Goal: Find specific page/section: Find specific page/section

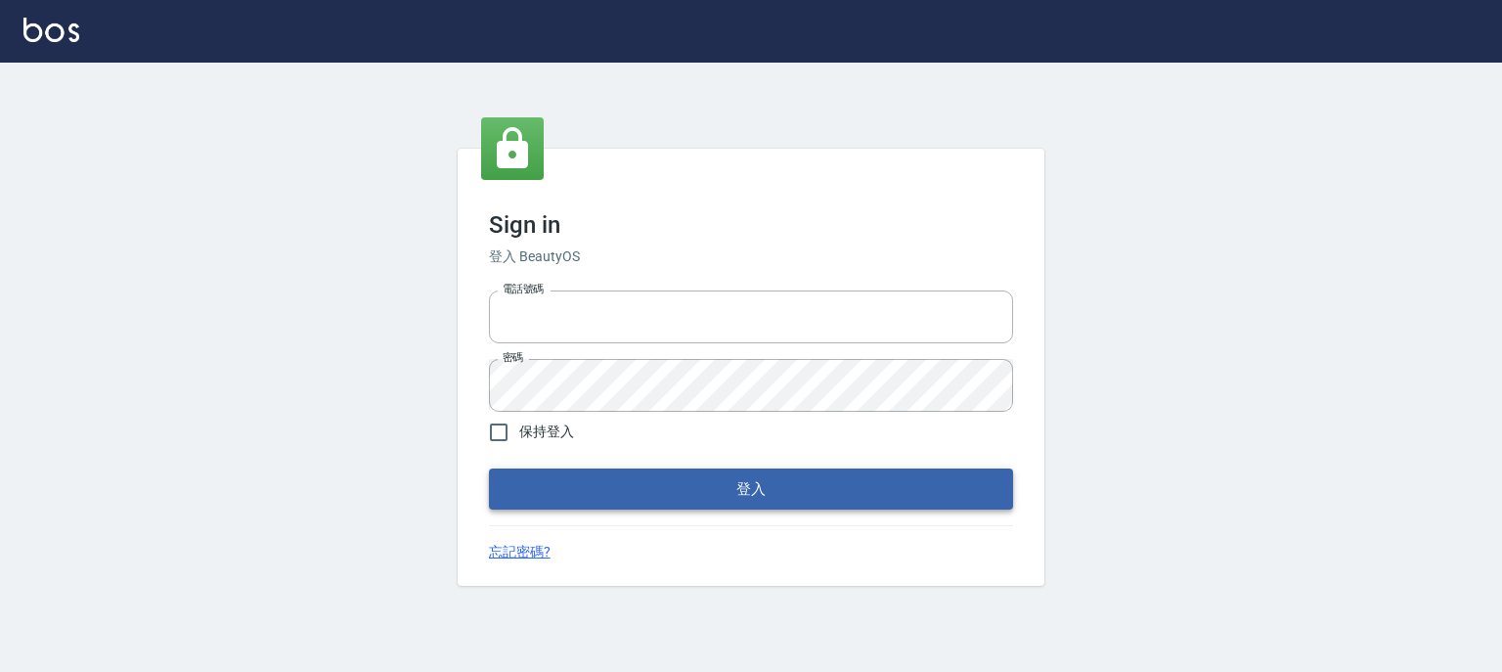
type input "0952331713"
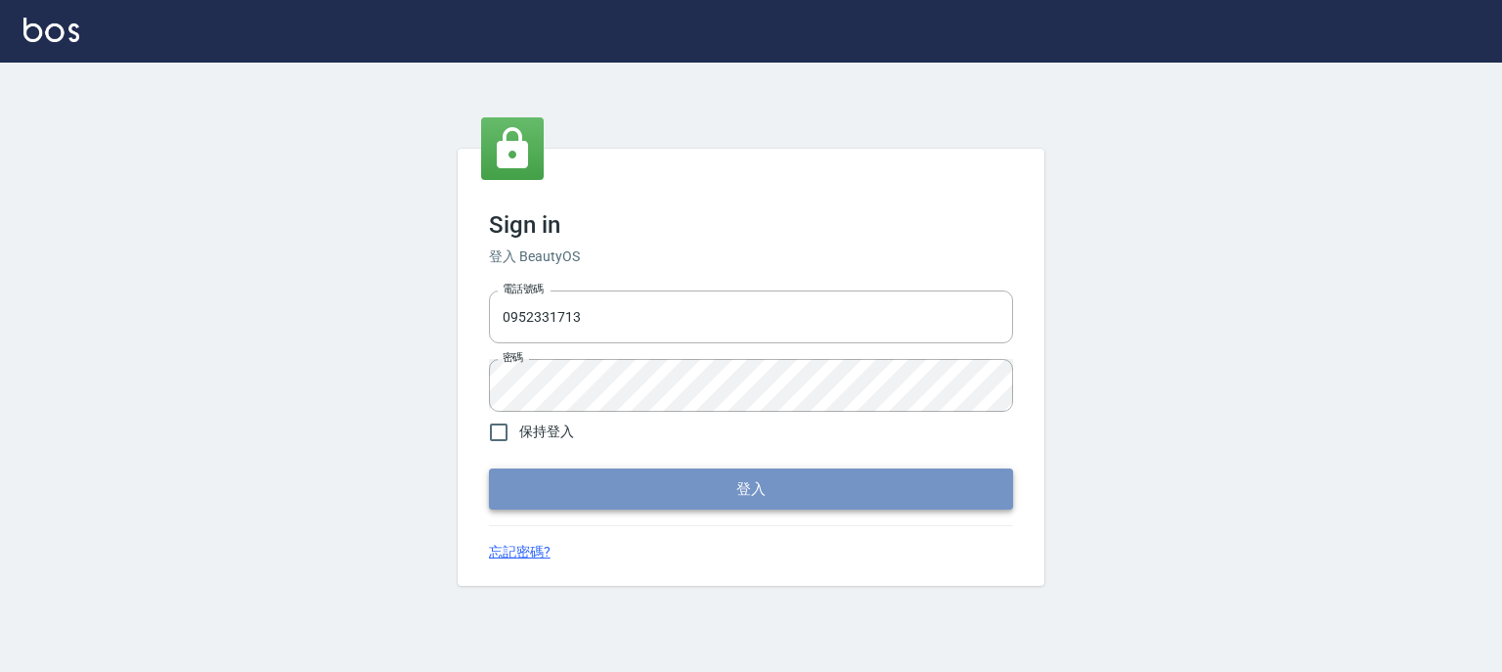
click at [676, 491] on button "登入" at bounding box center [751, 488] width 524 height 41
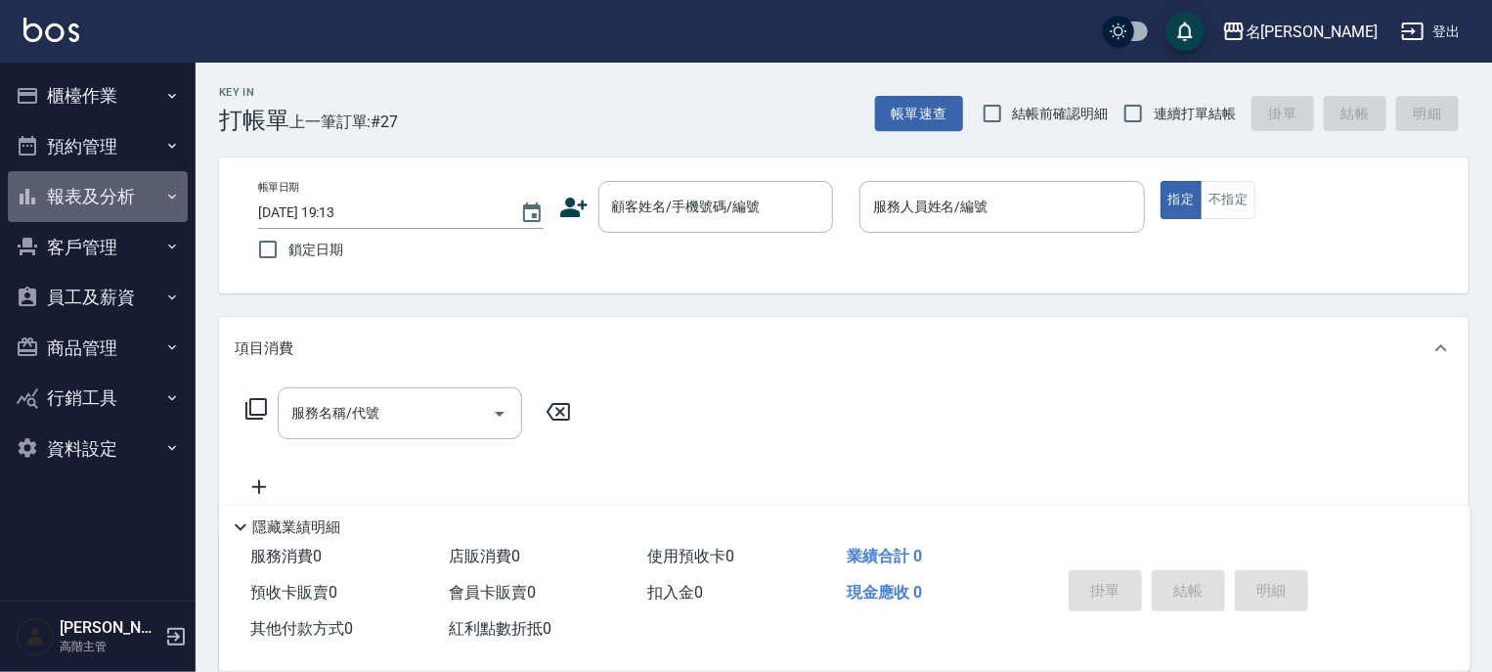
click at [173, 198] on icon "button" at bounding box center [172, 197] width 16 height 16
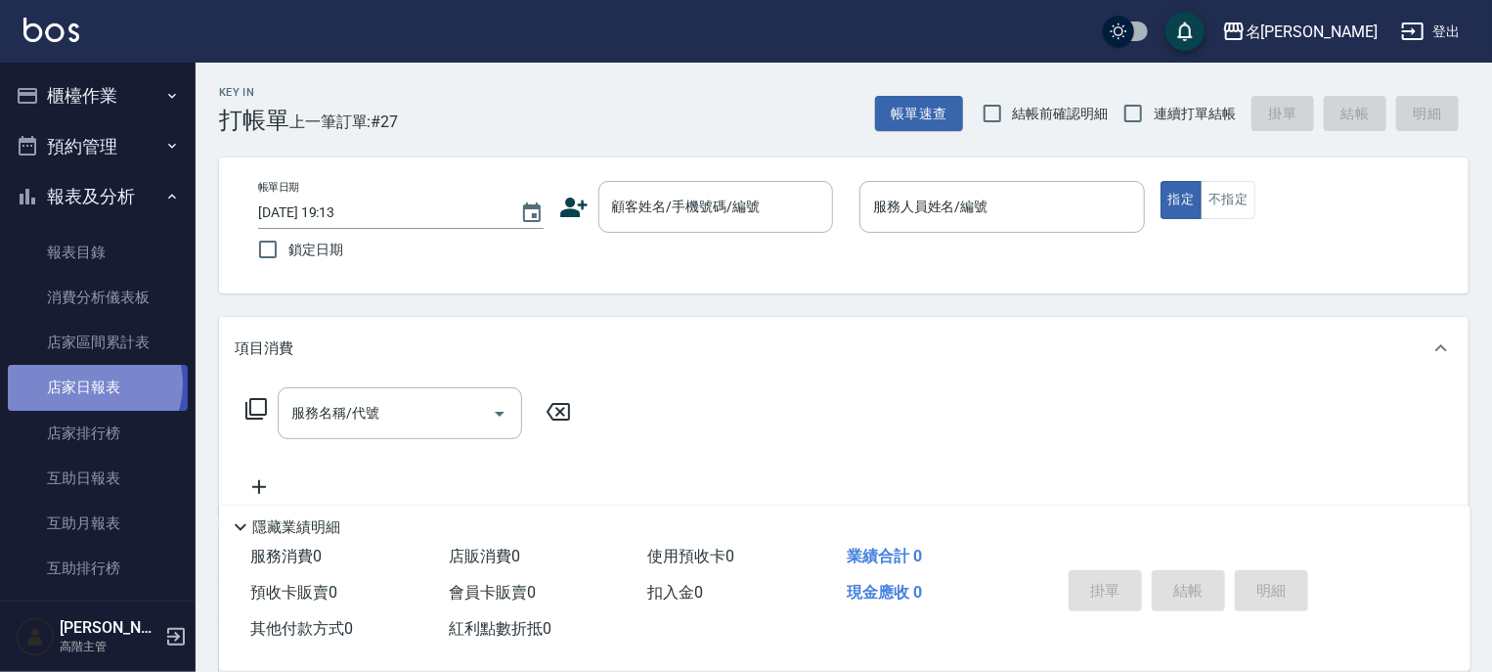
click at [93, 383] on link "店家日報表" at bounding box center [98, 387] width 180 height 45
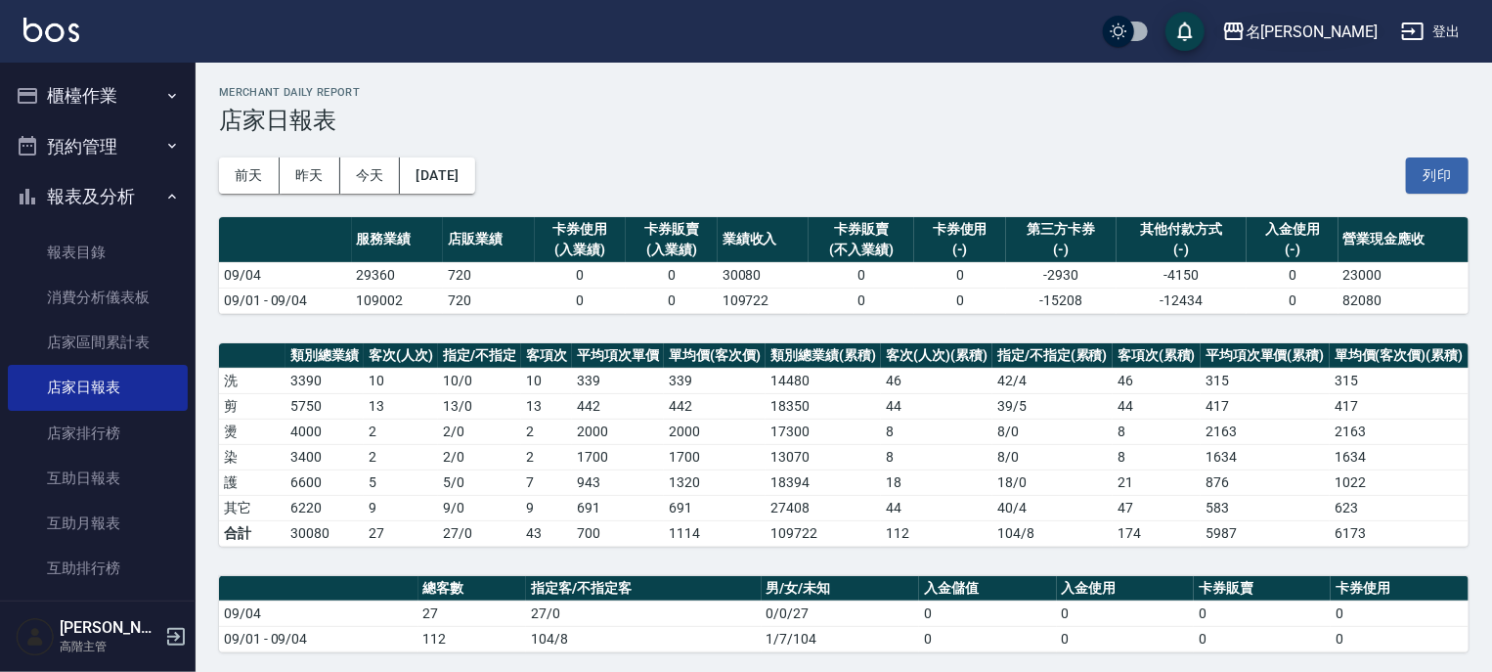
click at [1246, 28] on icon "button" at bounding box center [1233, 31] width 23 height 23
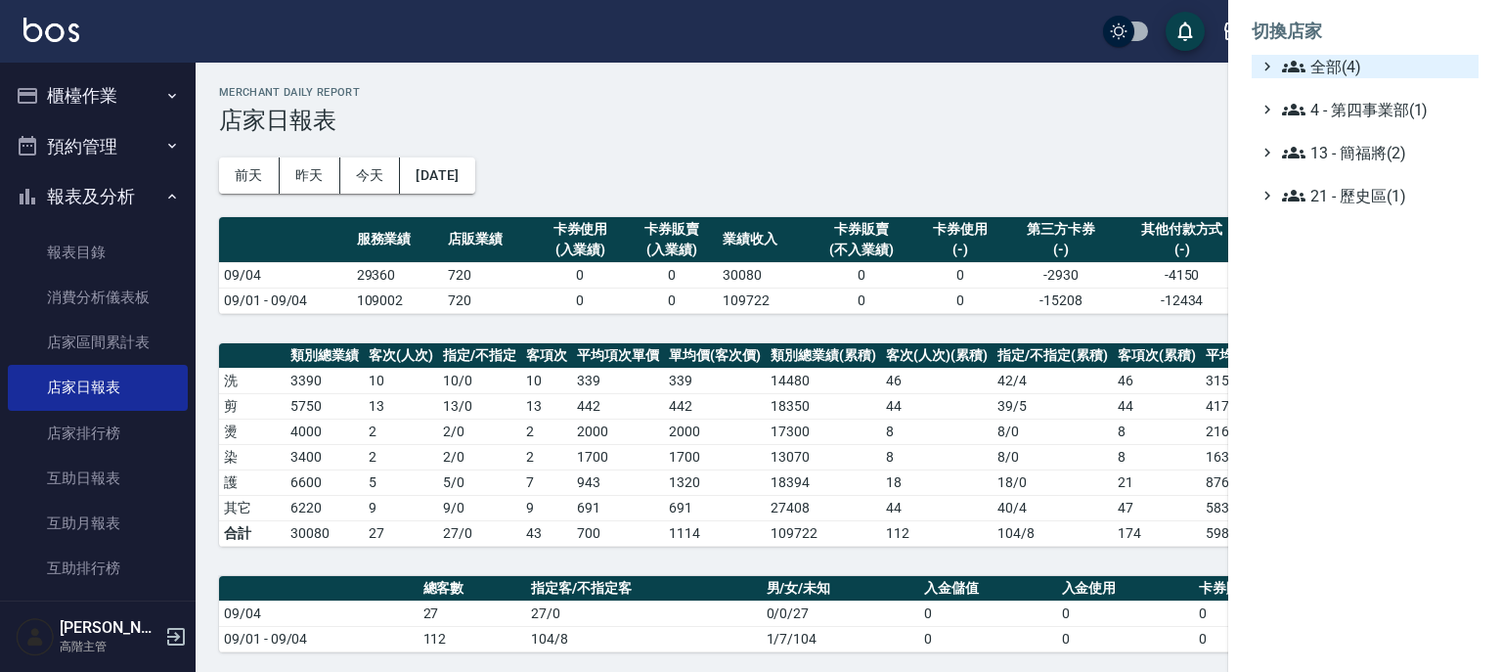
click at [1287, 64] on icon at bounding box center [1293, 67] width 23 height 12
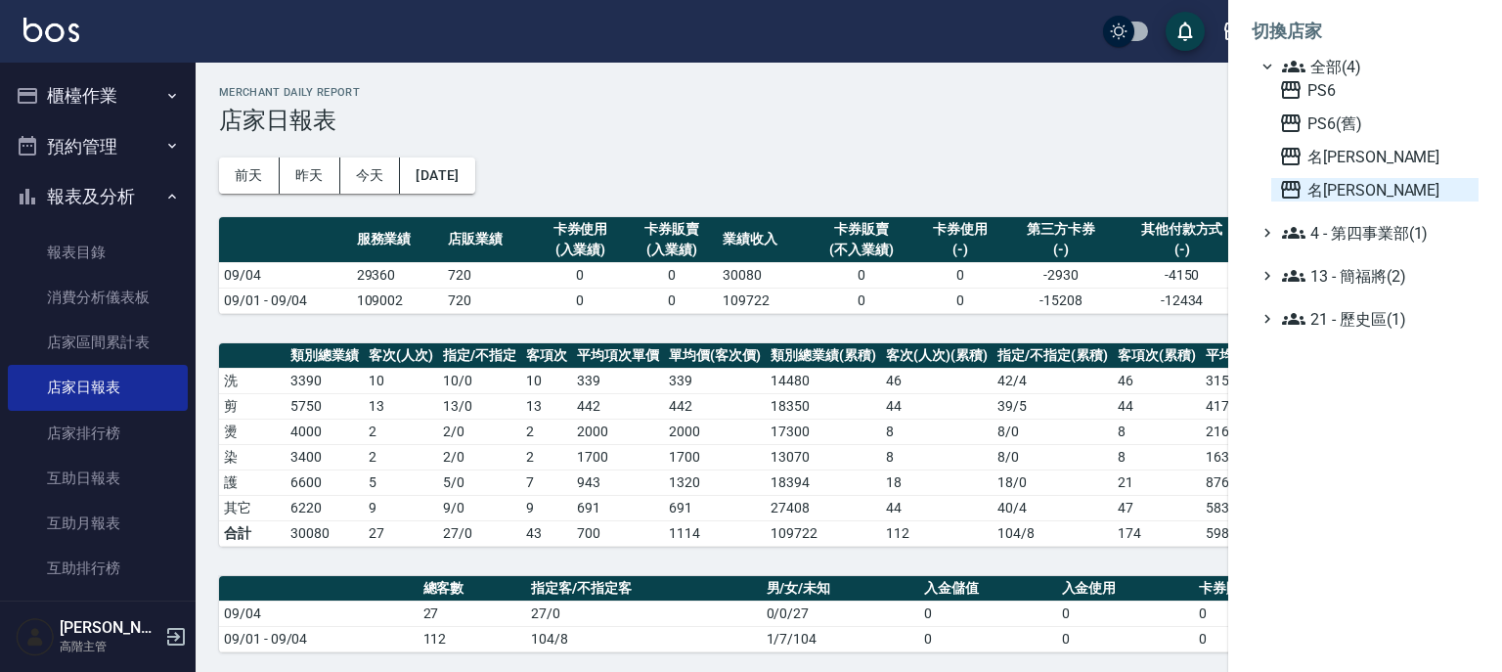
click at [1295, 185] on icon at bounding box center [1291, 190] width 20 height 18
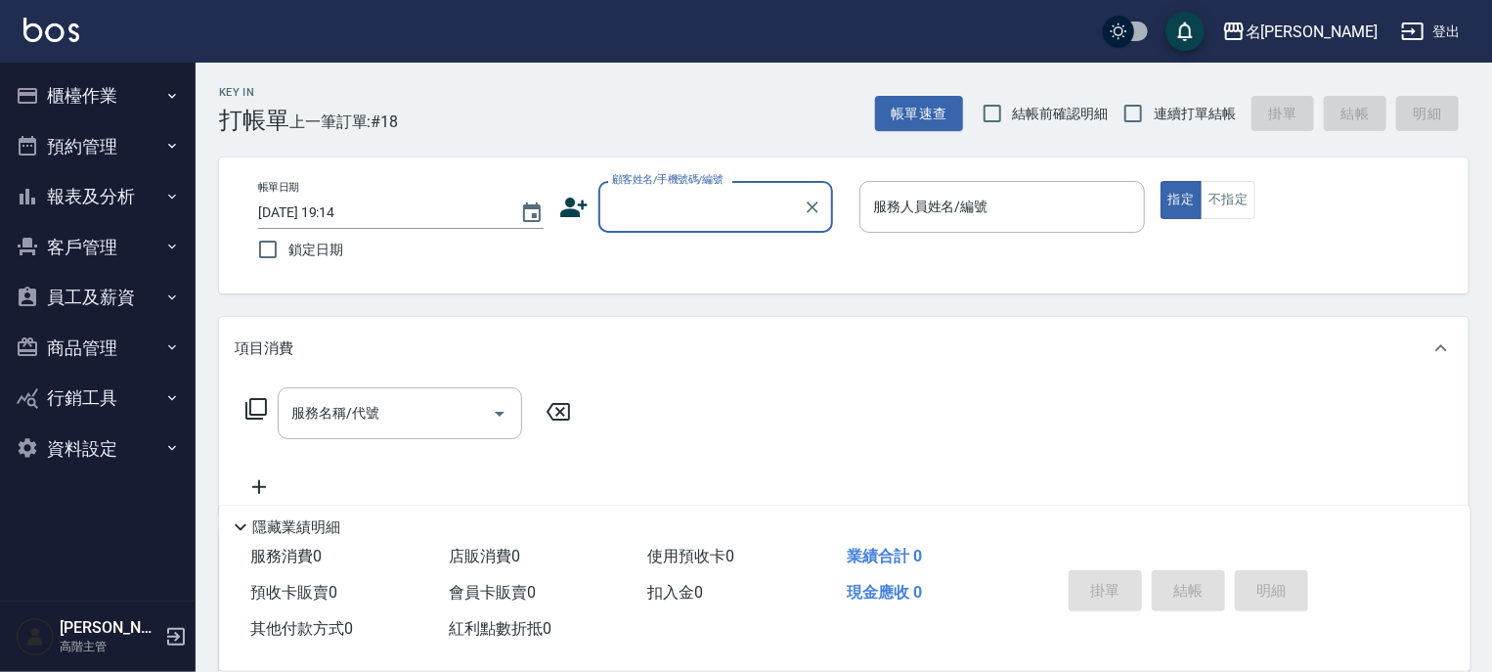
click at [172, 195] on icon "button" at bounding box center [172, 197] width 16 height 16
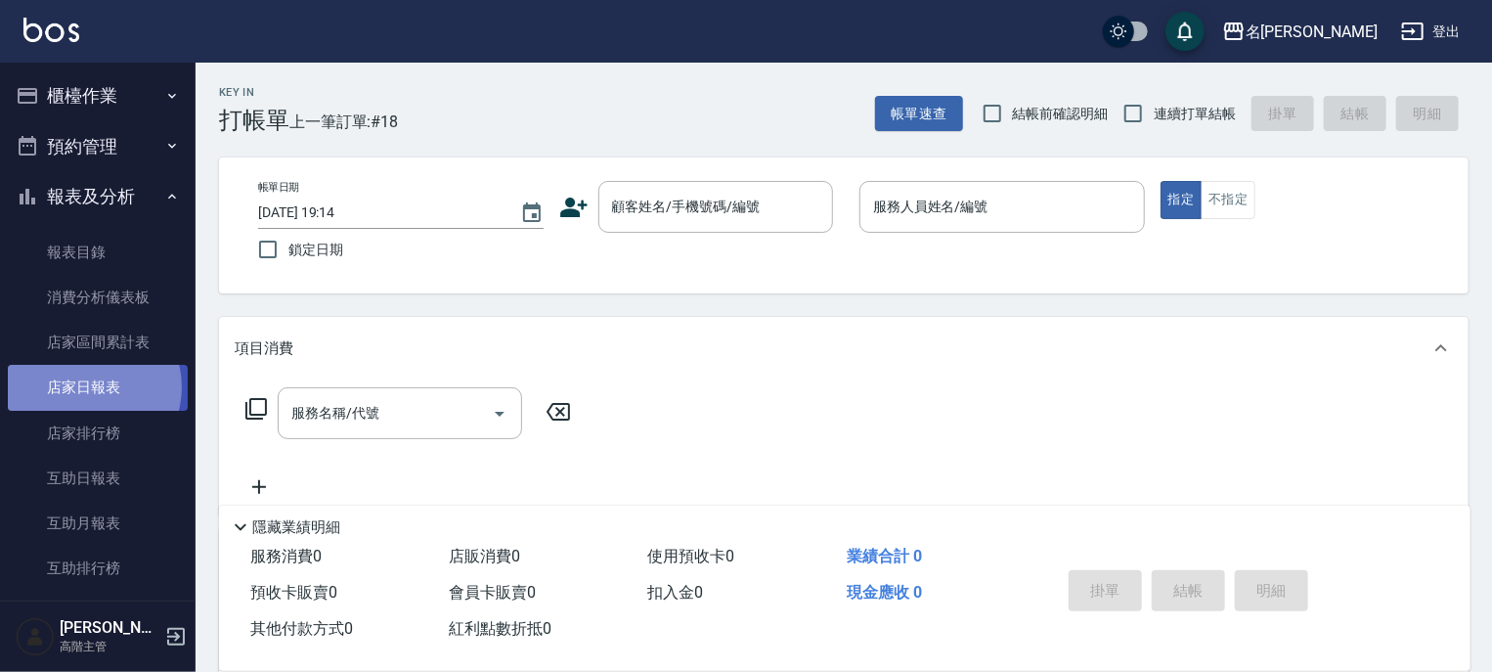
click at [89, 387] on link "店家日報表" at bounding box center [98, 387] width 180 height 45
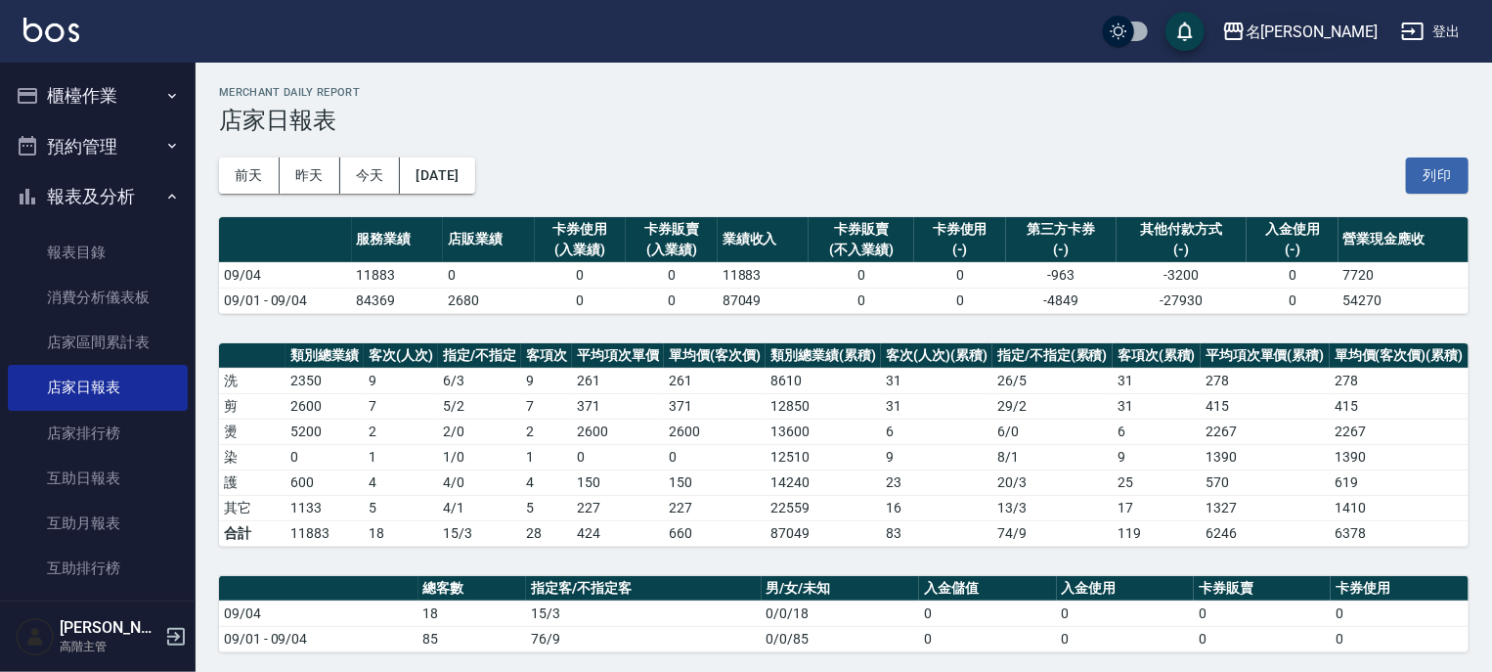
click at [1244, 23] on icon "button" at bounding box center [1234, 31] width 20 height 18
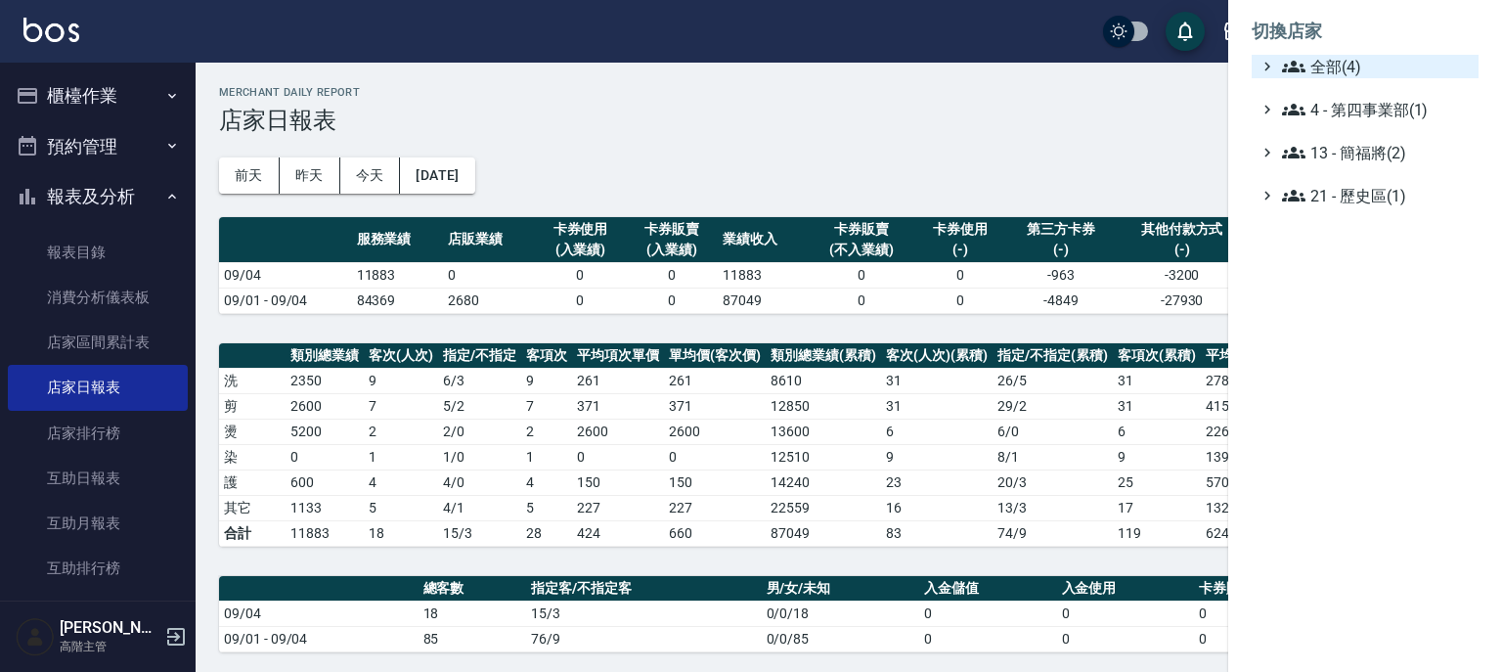
click at [1291, 60] on icon at bounding box center [1293, 66] width 23 height 23
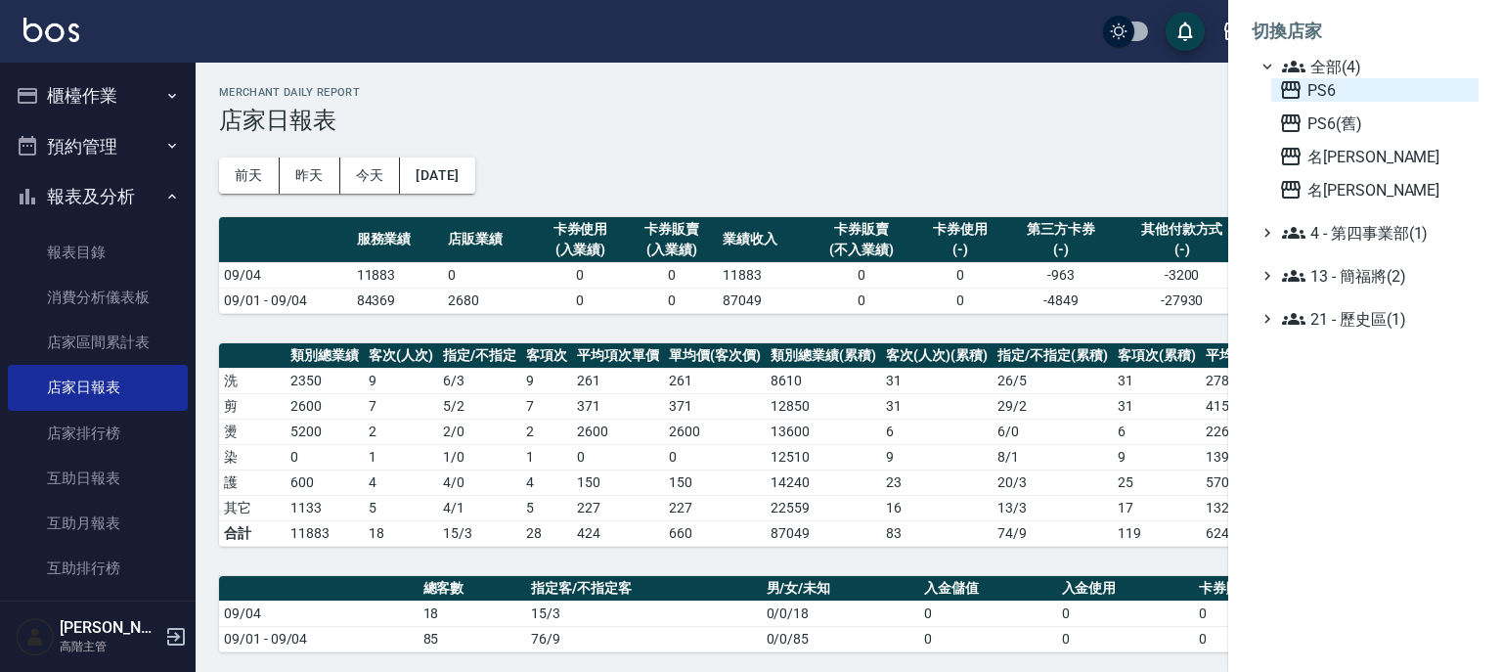
click at [1287, 91] on icon at bounding box center [1290, 89] width 23 height 23
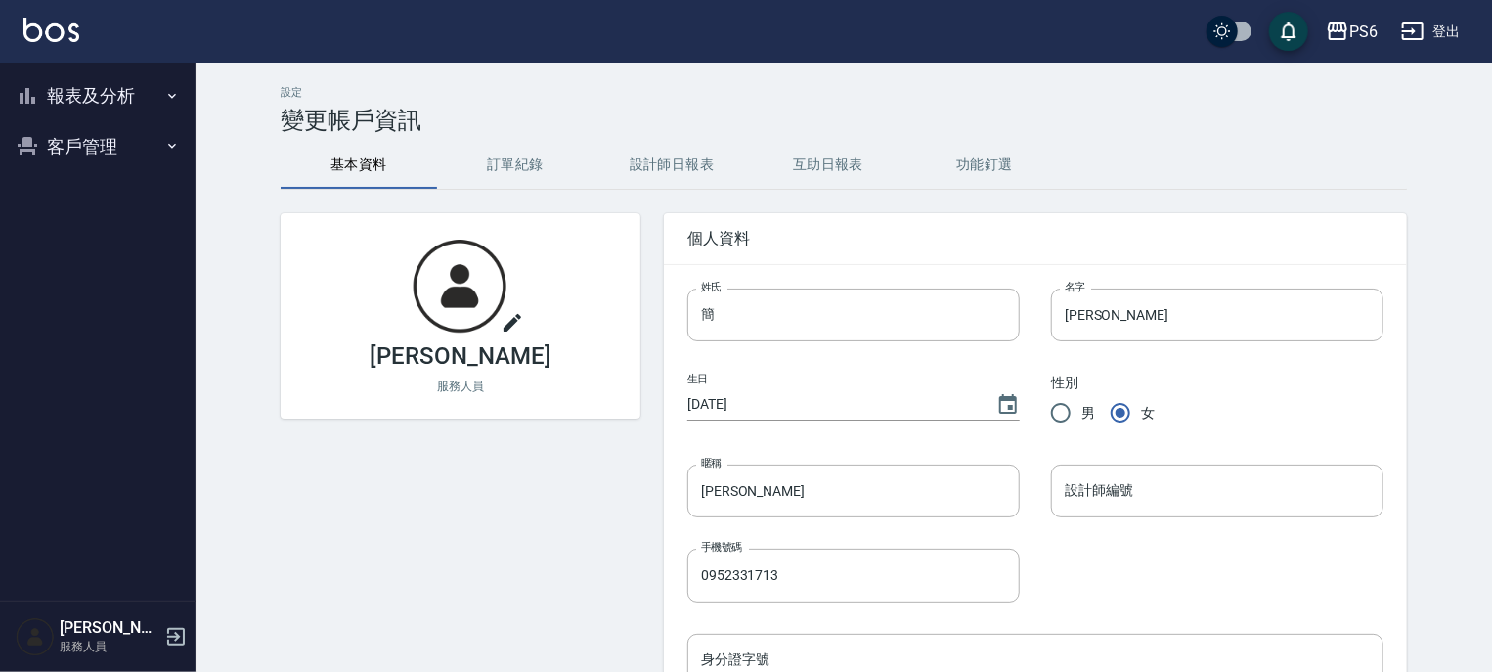
click at [168, 95] on icon "button" at bounding box center [172, 96] width 16 height 16
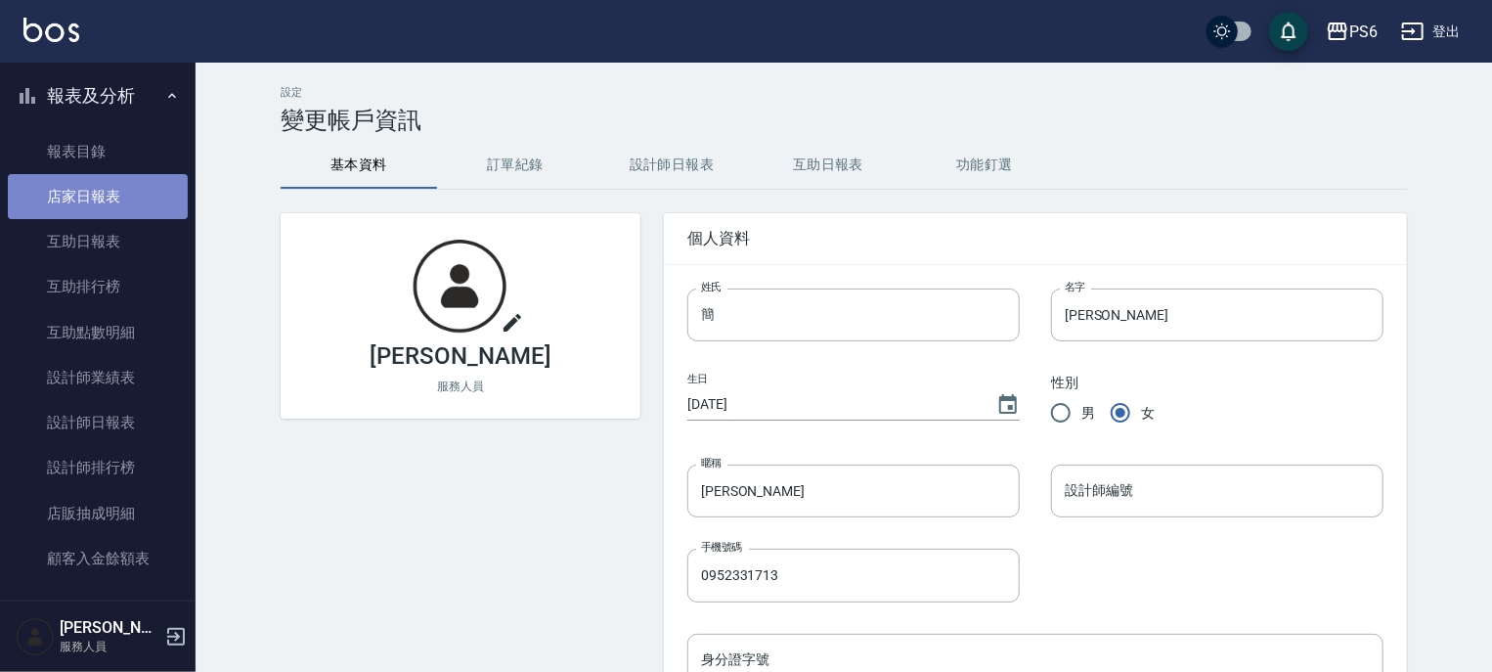
click at [110, 199] on link "店家日報表" at bounding box center [98, 196] width 180 height 45
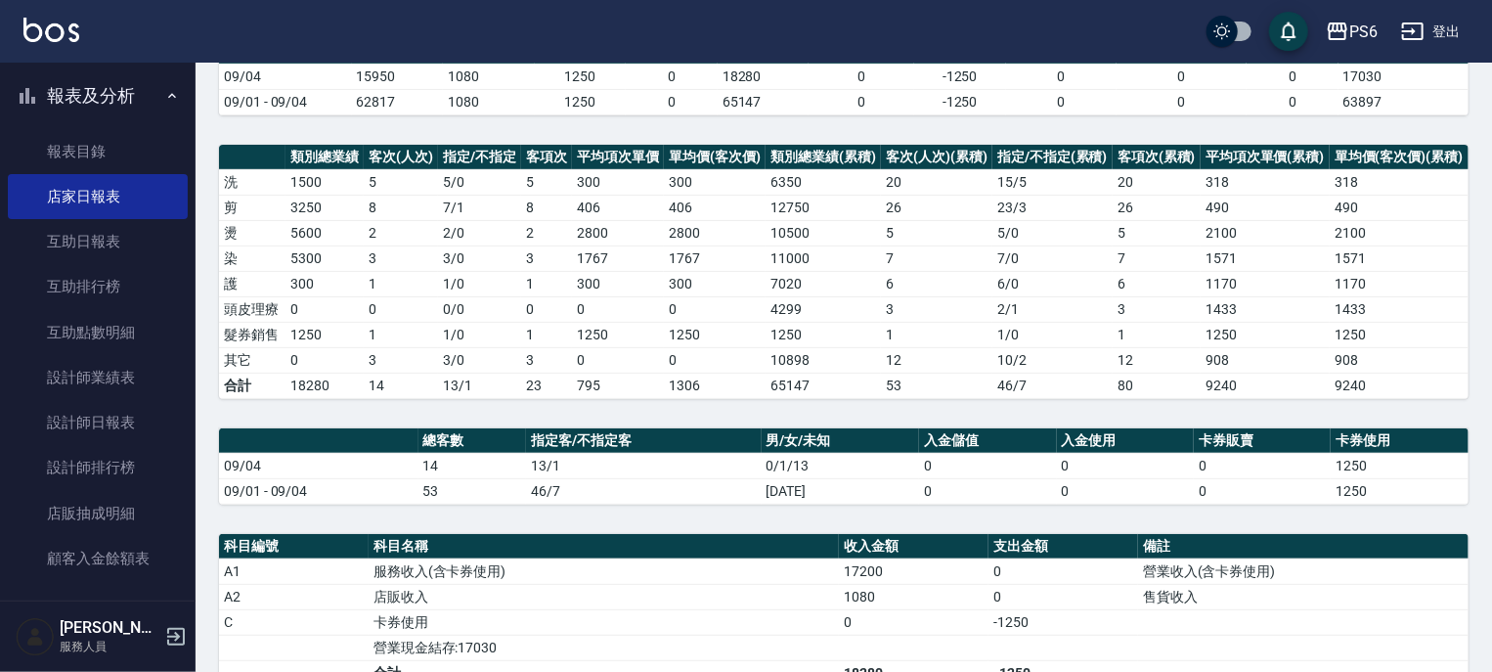
scroll to position [78, 0]
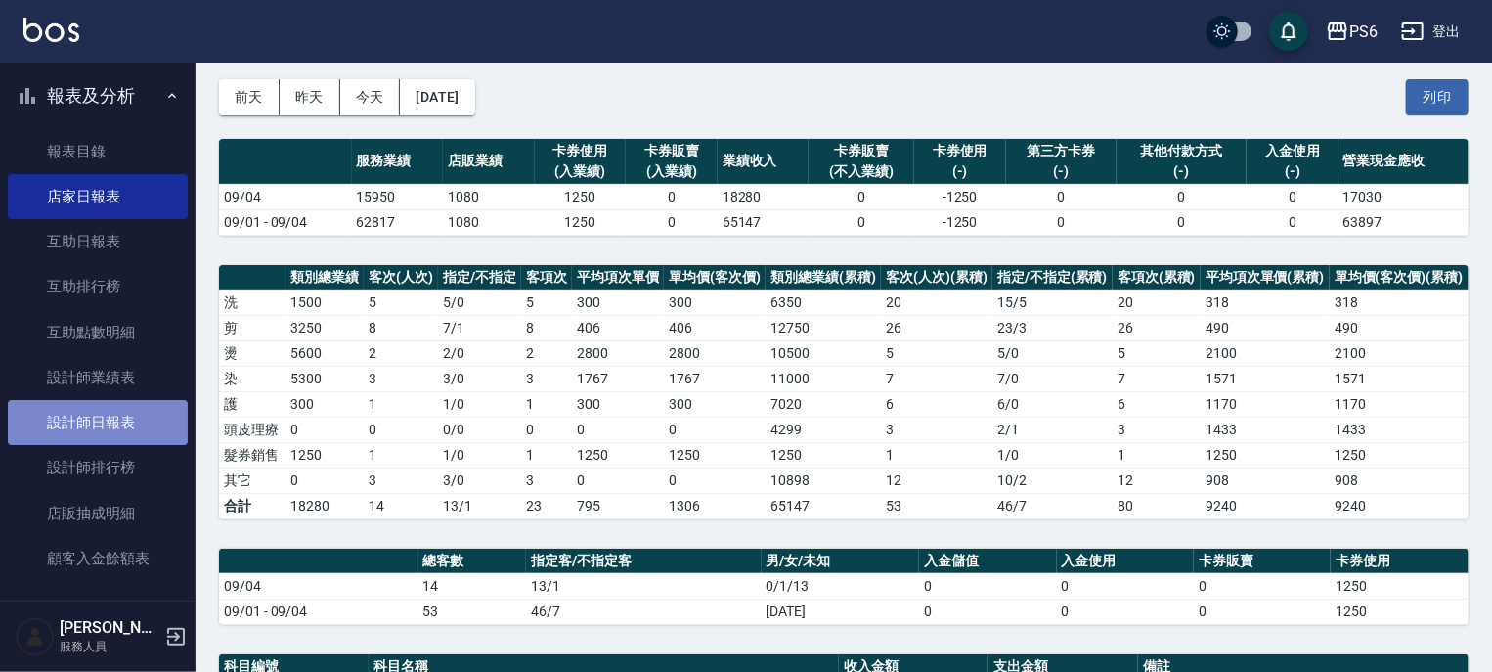
click at [99, 423] on link "設計師日報表" at bounding box center [98, 422] width 180 height 45
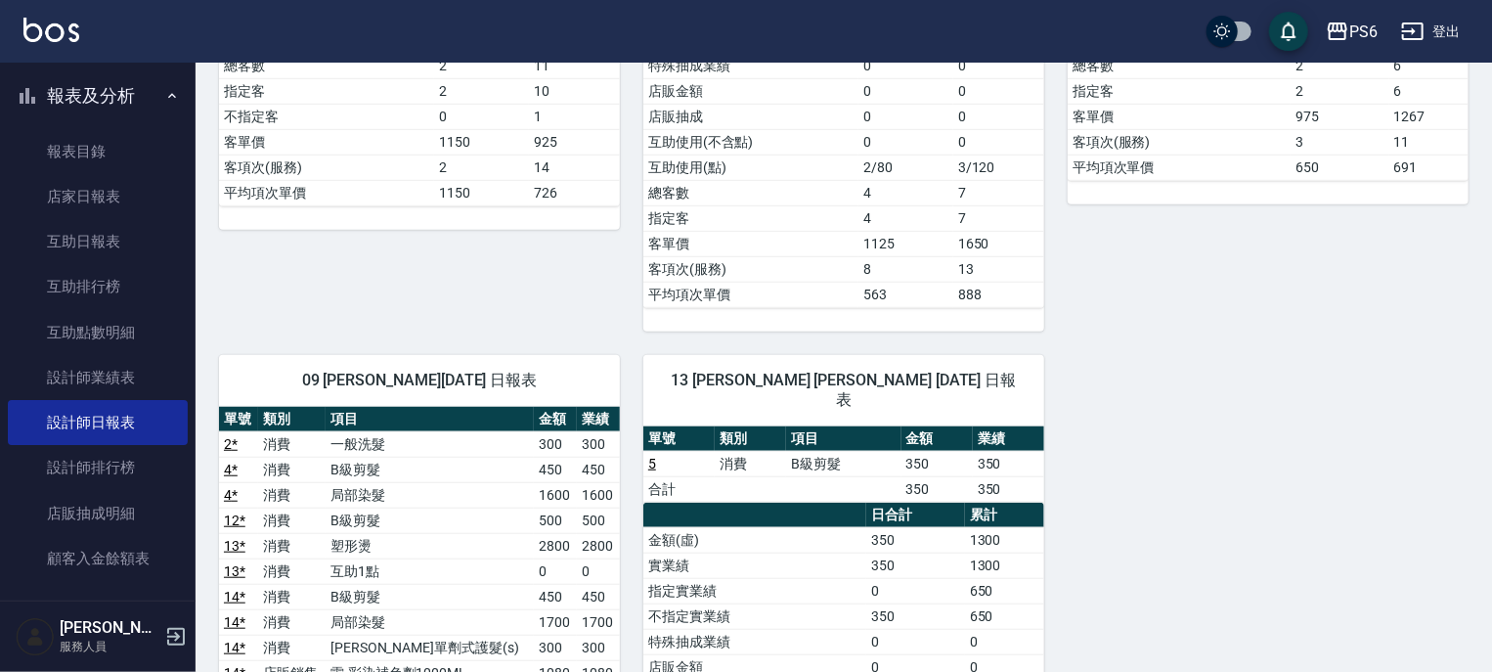
scroll to position [376, 0]
